Goal: Information Seeking & Learning: Learn about a topic

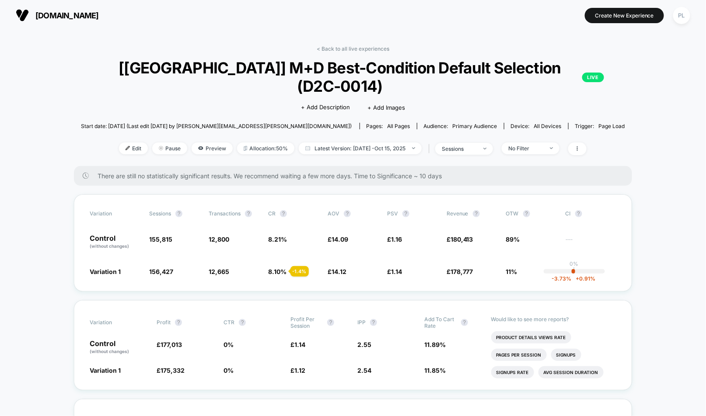
click at [81, 15] on span "[DOMAIN_NAME]" at bounding box center [66, 15] width 63 height 9
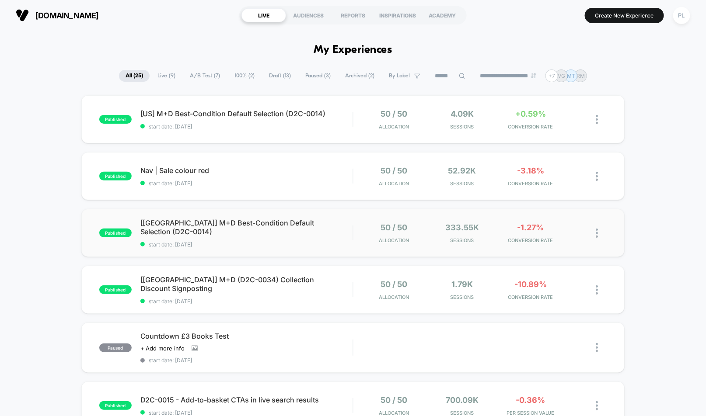
click at [259, 220] on div "published [[GEOGRAPHIC_DATA]] M+D Best-Condition Default Selection (D2C-0014) s…" at bounding box center [353, 233] width 544 height 48
click at [253, 112] on span "[US] M+D Best-Condition Default Selection (D2C-0014) Click to edit experience d…" at bounding box center [246, 113] width 213 height 9
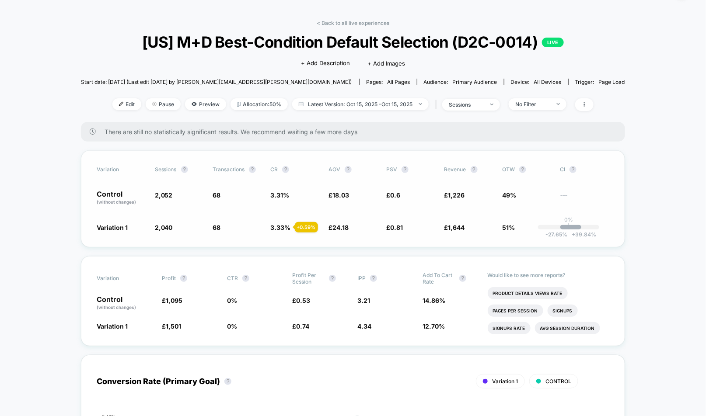
scroll to position [34, 0]
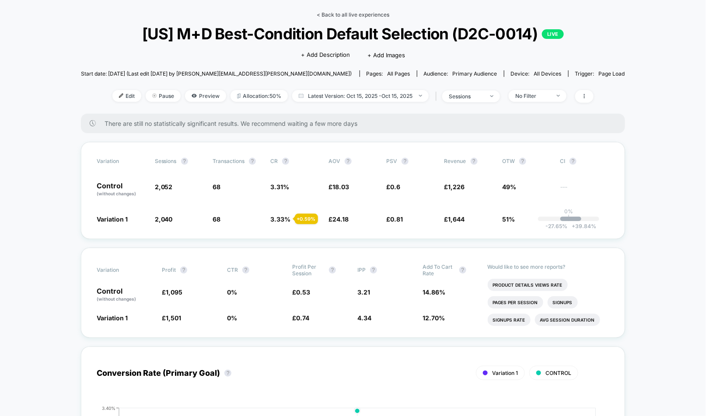
click at [353, 14] on link "< Back to all live experiences" at bounding box center [353, 14] width 73 height 7
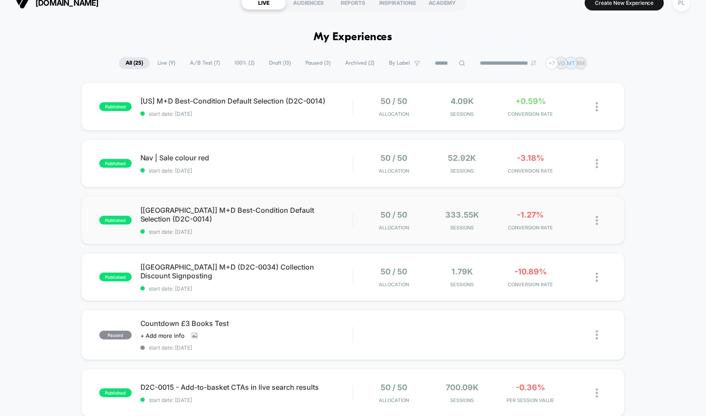
scroll to position [18, 0]
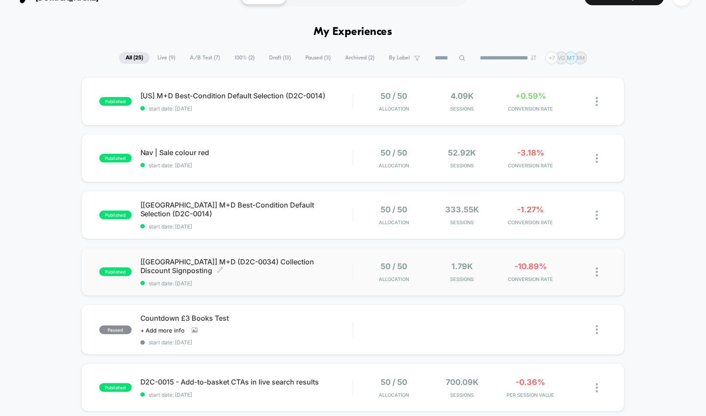
click at [249, 264] on span "[[GEOGRAPHIC_DATA]] M+D (D2C-0034) Collection Discount Signposting Click to edi…" at bounding box center [246, 266] width 213 height 17
